Goal: Browse casually: Explore the website without a specific task or goal

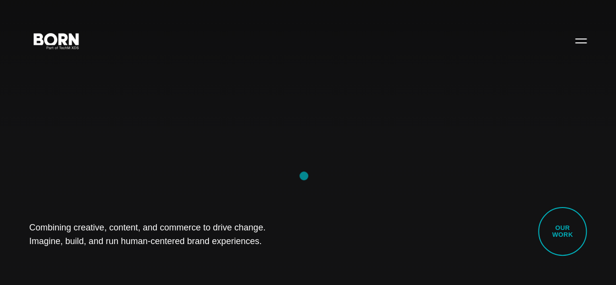
click at [304, 176] on div "Combining creative, content, and commerce to drive change. Imagine, build, and …" at bounding box center [308, 142] width 616 height 285
click at [77, 177] on div "Combining creative, content, and commerce to drive change. Imagine, build, and …" at bounding box center [308, 142] width 616 height 285
click at [379, 113] on div "Combining creative, content, and commerce to drive change. Imagine, build, and …" at bounding box center [308, 142] width 616 height 285
click at [87, 185] on div "Combining creative, content, and commerce to drive change. Imagine, build, and …" at bounding box center [308, 142] width 616 height 285
drag, startPoint x: 41, startPoint y: 222, endPoint x: 249, endPoint y: 252, distance: 210.5
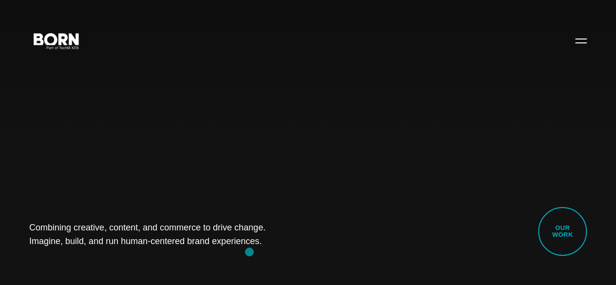
click at [249, 252] on div "Combining creative, content, and commerce to drive change. Imagine, build, and …" at bounding box center [308, 142] width 616 height 285
click at [104, 243] on div "Combining creative, content, and commerce to drive change. Imagine, build, and …" at bounding box center [308, 142] width 616 height 285
drag, startPoint x: 37, startPoint y: 206, endPoint x: 315, endPoint y: 247, distance: 281.5
click at [315, 247] on div "Combining creative, content, and commerce to drive change. Imagine, build, and …" at bounding box center [308, 142] width 616 height 285
click at [277, 221] on h1 "Combining creative, content, and commerce to drive change. Imagine, build, and …" at bounding box center [153, 234] width 248 height 27
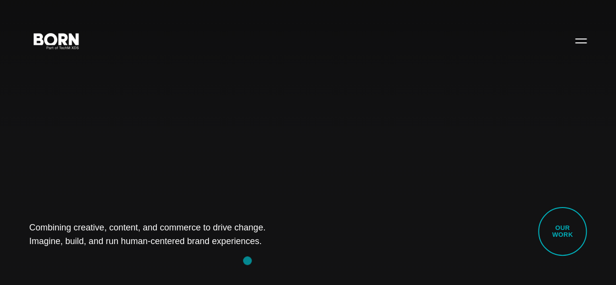
drag, startPoint x: 31, startPoint y: 213, endPoint x: 287, endPoint y: 253, distance: 259.2
click at [287, 253] on div "Combining creative, content, and commerce to drive change. Imagine, build, and …" at bounding box center [308, 142] width 616 height 285
click at [241, 261] on div "Combining creative, content, and commerce to drive change. Imagine, build, and …" at bounding box center [308, 142] width 616 height 285
drag, startPoint x: 9, startPoint y: 209, endPoint x: 219, endPoint y: 265, distance: 217.8
click at [219, 265] on div "Combining creative, content, and commerce to drive change. Imagine, build, and …" at bounding box center [308, 142] width 616 height 285
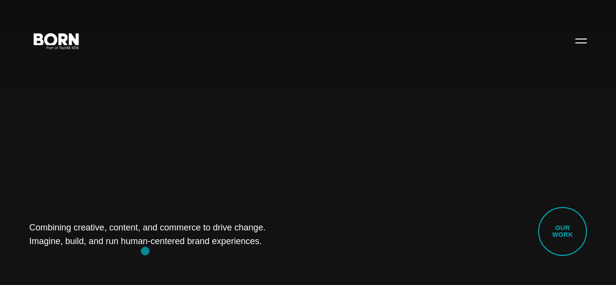
click at [145, 251] on div "Combining creative, content, and commerce to drive change. Imagine, build, and …" at bounding box center [308, 142] width 616 height 285
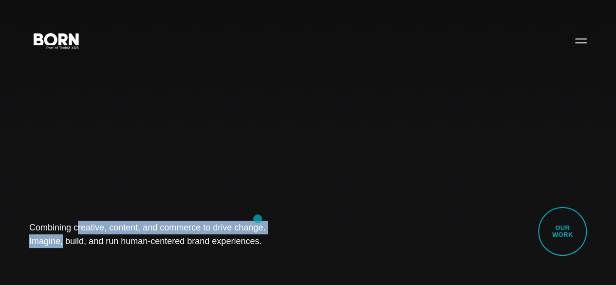
drag, startPoint x: 32, startPoint y: 208, endPoint x: 258, endPoint y: 218, distance: 225.6
click at [258, 218] on div "Combining creative, content, and commerce to drive change. Imagine, build, and …" at bounding box center [308, 142] width 616 height 285
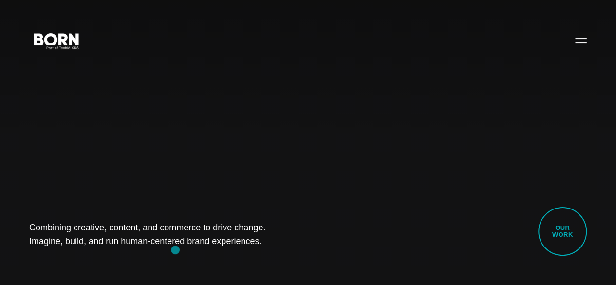
click at [175, 250] on div "Combining creative, content, and commerce to drive change. Imagine, build, and …" at bounding box center [308, 142] width 616 height 285
drag, startPoint x: 26, startPoint y: 209, endPoint x: 235, endPoint y: 237, distance: 211.2
click at [235, 237] on div "Combining creative, content, and commerce to drive change. Imagine, build, and …" at bounding box center [308, 142] width 616 height 285
click at [109, 252] on div "Combining creative, content, and commerce to drive change. Imagine, build, and …" at bounding box center [308, 142] width 616 height 285
drag, startPoint x: 36, startPoint y: 218, endPoint x: 207, endPoint y: 250, distance: 174.4
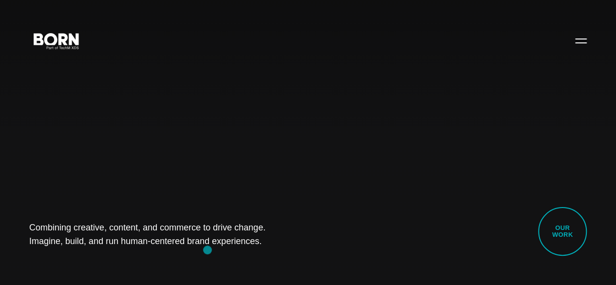
click at [207, 250] on div "Combining creative, content, and commerce to drive change. Imagine, build, and …" at bounding box center [308, 142] width 616 height 285
click at [111, 255] on div "Combining creative, content, and commerce to drive change. Imagine, build, and …" at bounding box center [308, 142] width 616 height 285
drag, startPoint x: 21, startPoint y: 216, endPoint x: 257, endPoint y: 265, distance: 240.6
click at [257, 265] on div "Combining creative, content, and commerce to drive change. Imagine, build, and …" at bounding box center [308, 142] width 616 height 285
click at [112, 254] on div "Combining creative, content, and commerce to drive change. Imagine, build, and …" at bounding box center [308, 142] width 616 height 285
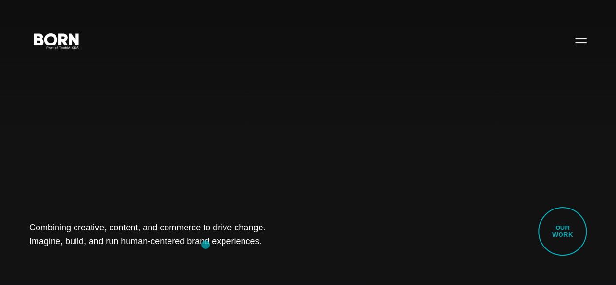
drag, startPoint x: 12, startPoint y: 207, endPoint x: 205, endPoint y: 244, distance: 197.4
click at [205, 244] on div "Combining creative, content, and commerce to drive change. Imagine, build, and …" at bounding box center [308, 142] width 616 height 285
click at [100, 257] on div "Combining creative, content, and commerce to drive change. Imagine, build, and …" at bounding box center [308, 142] width 616 height 285
drag, startPoint x: 3, startPoint y: 217, endPoint x: 213, endPoint y: 251, distance: 213.1
click at [213, 251] on div "Combining creative, content, and commerce to drive change. Imagine, build, and …" at bounding box center [308, 142] width 616 height 285
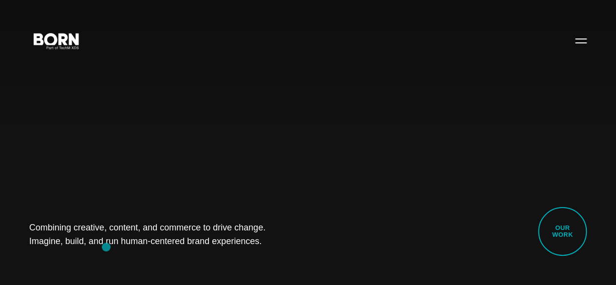
click at [106, 247] on div "Combining creative, content, and commerce to drive change. Imagine, build, and …" at bounding box center [308, 142] width 616 height 285
drag, startPoint x: 37, startPoint y: 215, endPoint x: 242, endPoint y: 248, distance: 208.1
click at [242, 248] on div "Combining creative, content, and commerce to drive change. Imagine, build, and …" at bounding box center [308, 142] width 616 height 285
click at [110, 246] on div "Combining creative, content, and commerce to drive change. Imagine, build, and …" at bounding box center [308, 142] width 616 height 285
drag, startPoint x: 30, startPoint y: 214, endPoint x: 239, endPoint y: 262, distance: 214.3
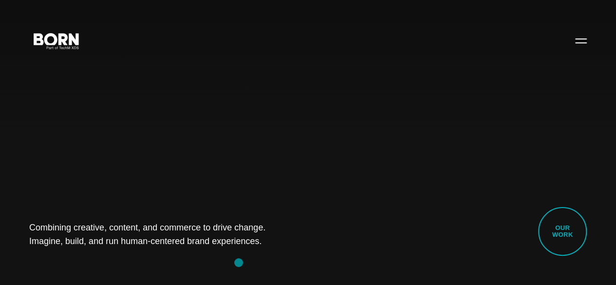
click at [239, 262] on div "Combining creative, content, and commerce to drive change. Imagine, build, and …" at bounding box center [308, 142] width 616 height 285
click at [123, 260] on div "Combining creative, content, and commerce to drive change. Imagine, build, and …" at bounding box center [308, 142] width 616 height 285
drag, startPoint x: 21, startPoint y: 218, endPoint x: 211, endPoint y: 275, distance: 198.2
click at [211, 275] on div "Combining creative, content, and commerce to drive change. Imagine, build, and …" at bounding box center [308, 142] width 616 height 285
click at [117, 255] on div "Combining creative, content, and commerce to drive change. Imagine, build, and …" at bounding box center [308, 142] width 616 height 285
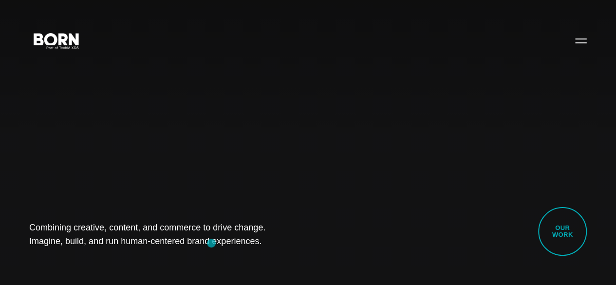
drag, startPoint x: 15, startPoint y: 213, endPoint x: 211, endPoint y: 243, distance: 198.9
click at [211, 243] on div "Combining creative, content, and commerce to drive change. Imagine, build, and …" at bounding box center [308, 142] width 616 height 285
click at [111, 250] on div "Combining creative, content, and commerce to drive change. Imagine, build, and …" at bounding box center [308, 142] width 616 height 285
drag, startPoint x: 21, startPoint y: 212, endPoint x: 300, endPoint y: 254, distance: 281.5
click at [300, 254] on div "Combining creative, content, and commerce to drive change. Imagine, build, and …" at bounding box center [308, 142] width 616 height 285
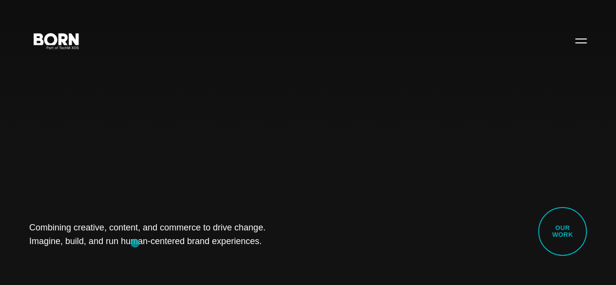
click at [135, 243] on div "Combining creative, content, and commerce to drive change. Imagine, build, and …" at bounding box center [308, 142] width 616 height 285
drag, startPoint x: 27, startPoint y: 218, endPoint x: 253, endPoint y: 239, distance: 226.9
click at [253, 239] on div "Combining creative, content, and commerce to drive change. Imagine, build, and …" at bounding box center [308, 142] width 616 height 285
click at [177, 267] on div "Combining creative, content, and commerce to drive change. Imagine, build, and …" at bounding box center [308, 142] width 616 height 285
drag, startPoint x: 31, startPoint y: 222, endPoint x: 229, endPoint y: 244, distance: 199.3
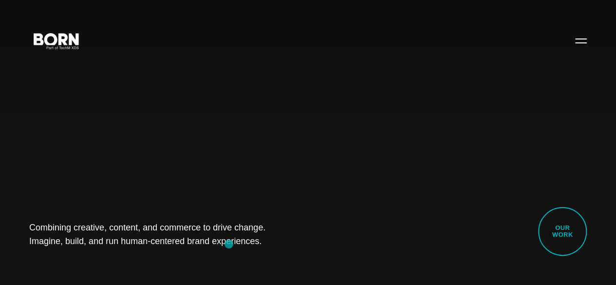
click at [229, 244] on div "Combining creative, content, and commerce to drive change. Imagine, build, and …" at bounding box center [308, 142] width 616 height 285
drag, startPoint x: 33, startPoint y: 217, endPoint x: 239, endPoint y: 242, distance: 208.0
click at [239, 242] on div "Combining creative, content, and commerce to drive change. Imagine, build, and …" at bounding box center [308, 142] width 616 height 285
click at [114, 252] on div "Combining creative, content, and commerce to drive change. Imagine, build, and …" at bounding box center [308, 142] width 616 height 285
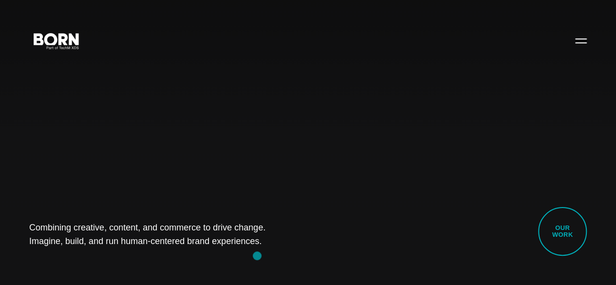
drag, startPoint x: 30, startPoint y: 212, endPoint x: 259, endPoint y: 257, distance: 233.6
click at [259, 257] on div "Combining creative, content, and commerce to drive change. Imagine, build, and …" at bounding box center [308, 142] width 616 height 285
click at [137, 249] on div "Combining creative, content, and commerce to drive change. Imagine, build, and …" at bounding box center [308, 142] width 616 height 285
drag, startPoint x: 26, startPoint y: 212, endPoint x: 221, endPoint y: 257, distance: 199.7
click at [221, 257] on div "Combining creative, content, and commerce to drive change. Imagine, build, and …" at bounding box center [308, 142] width 616 height 285
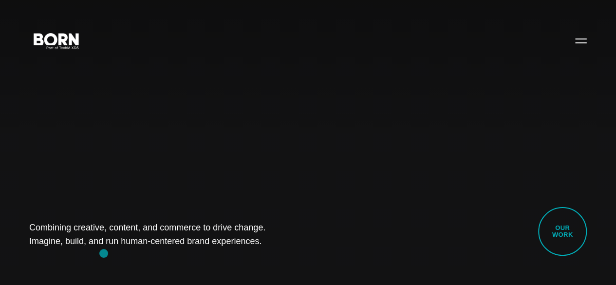
click at [104, 253] on div "Combining creative, content, and commerce to drive change. Imagine, build, and …" at bounding box center [308, 142] width 616 height 285
drag, startPoint x: 33, startPoint y: 219, endPoint x: 243, endPoint y: 252, distance: 212.8
click at [243, 252] on div "Combining creative, content, and commerce to drive change. Imagine, build, and …" at bounding box center [308, 142] width 616 height 285
click at [103, 255] on div "Combining creative, content, and commerce to drive change. Imagine, build, and …" at bounding box center [308, 142] width 616 height 285
drag, startPoint x: 27, startPoint y: 215, endPoint x: 214, endPoint y: 233, distance: 187.9
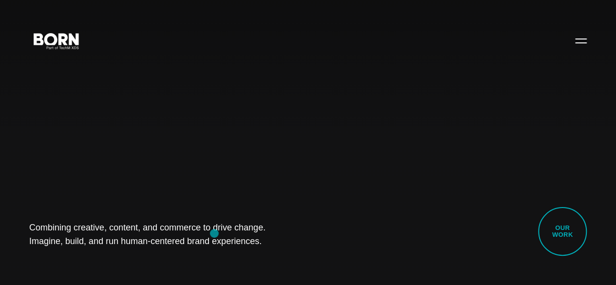
click at [214, 233] on div "Combining creative, content, and commerce to drive change. Imagine, build, and …" at bounding box center [308, 142] width 616 height 285
click at [98, 256] on div "Combining creative, content, and commerce to drive change. Imagine, build, and …" at bounding box center [308, 142] width 616 height 285
drag, startPoint x: 15, startPoint y: 212, endPoint x: 225, endPoint y: 239, distance: 212.0
click at [225, 239] on div "Combining creative, content, and commerce to drive change. Imagine, build, and …" at bounding box center [308, 142] width 616 height 285
click at [114, 255] on div "Combining creative, content, and commerce to drive change. Imagine, build, and …" at bounding box center [308, 142] width 616 height 285
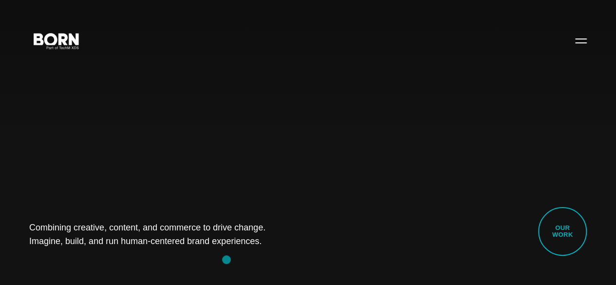
drag, startPoint x: 25, startPoint y: 218, endPoint x: 227, endPoint y: 259, distance: 205.8
click at [227, 259] on div "Combining creative, content, and commerce to drive change. Imagine, build, and …" at bounding box center [308, 142] width 616 height 285
click at [129, 252] on div "Combining creative, content, and commerce to drive change. Imagine, build, and …" at bounding box center [308, 142] width 616 height 285
drag, startPoint x: 29, startPoint y: 212, endPoint x: 243, endPoint y: 262, distance: 220.5
click at [243, 262] on div "Combining creative, content, and commerce to drive change. Imagine, build, and …" at bounding box center [308, 142] width 616 height 285
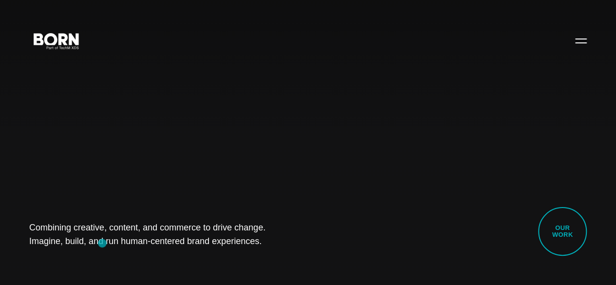
click at [102, 243] on div "Combining creative, content, and commerce to drive change. Imagine, build, and …" at bounding box center [308, 142] width 616 height 285
drag, startPoint x: 34, startPoint y: 215, endPoint x: 258, endPoint y: 259, distance: 228.1
click at [258, 259] on div "Combining creative, content, and commerce to drive change. Imagine, build, and …" at bounding box center [308, 142] width 616 height 285
click at [118, 251] on div "Combining creative, content, and commerce to drive change. Imagine, build, and …" at bounding box center [308, 142] width 616 height 285
click at [45, 222] on h1 "Combining creative, content, and commerce to drive change. Imagine, build, and …" at bounding box center [153, 234] width 248 height 27
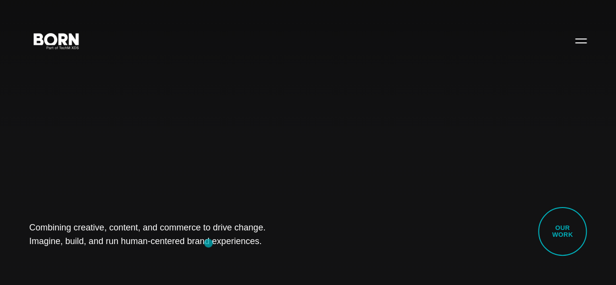
drag, startPoint x: 31, startPoint y: 220, endPoint x: 208, endPoint y: 243, distance: 178.7
click at [208, 243] on div "Combining creative, content, and commerce to drive change. Imagine, build, and …" at bounding box center [308, 142] width 616 height 285
click at [130, 257] on div "Combining creative, content, and commerce to drive change. Imagine, build, and …" at bounding box center [308, 142] width 616 height 285
click at [97, 164] on div "Combining creative, content, and commerce to drive change. Imagine, build, and …" at bounding box center [308, 142] width 616 height 285
click at [115, 221] on h1 "Combining creative, content, and commerce to drive change. Imagine, build, and …" at bounding box center [153, 234] width 248 height 27
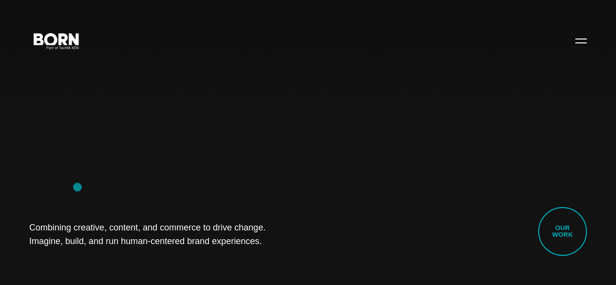
click at [77, 187] on div "Combining creative, content, and commerce to drive change. Imagine, build, and …" at bounding box center [308, 142] width 616 height 285
click at [0, 152] on div "Combining creative, content, and commerce to drive change. Imagine, build, and …" at bounding box center [308, 142] width 616 height 285
drag, startPoint x: 35, startPoint y: 216, endPoint x: 238, endPoint y: 249, distance: 205.2
click at [238, 249] on div "Combining creative, content, and commerce to drive change. Imagine, build, and …" at bounding box center [308, 142] width 616 height 285
click at [164, 181] on div "Combining creative, content, and commerce to drive change. Imagine, build, and …" at bounding box center [308, 142] width 616 height 285
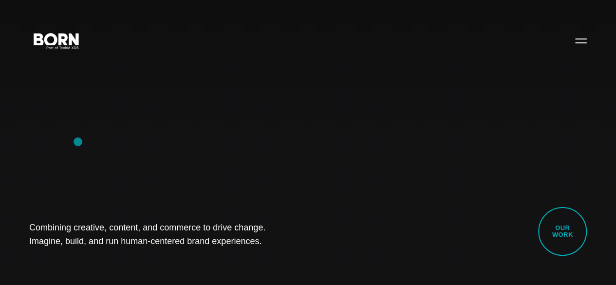
click at [78, 142] on div "Combining creative, content, and commerce to drive change. Imagine, build, and …" at bounding box center [308, 142] width 616 height 285
